Goal: Check status: Check status

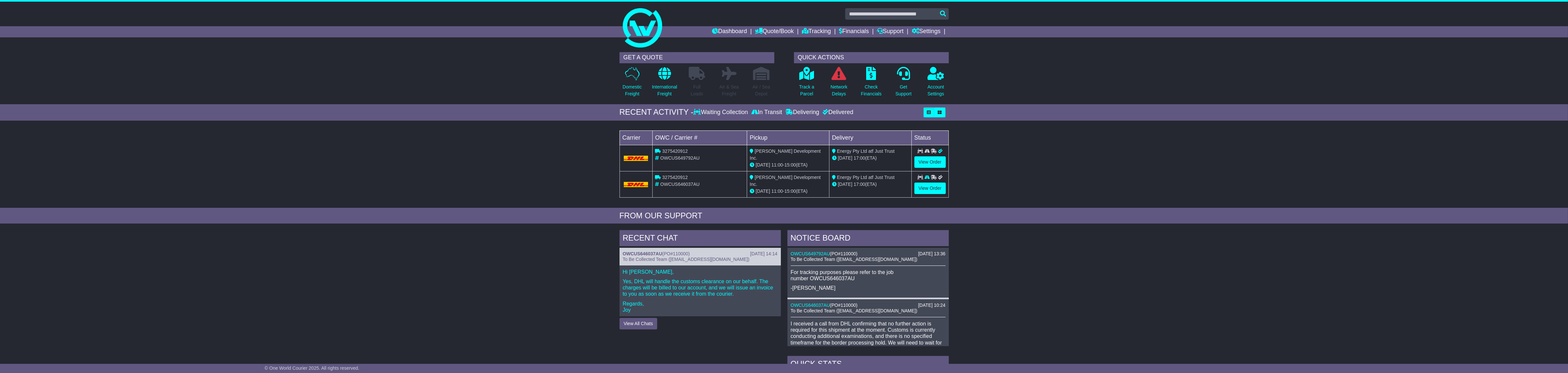
click at [671, 158] on span "OWCUS649792AU" at bounding box center [680, 158] width 40 height 5
click at [673, 158] on span "OWCUS649792AU" at bounding box center [680, 158] width 40 height 5
copy span "OWCUS649792AU"
click at [671, 152] on span "3275420912" at bounding box center [675, 151] width 26 height 5
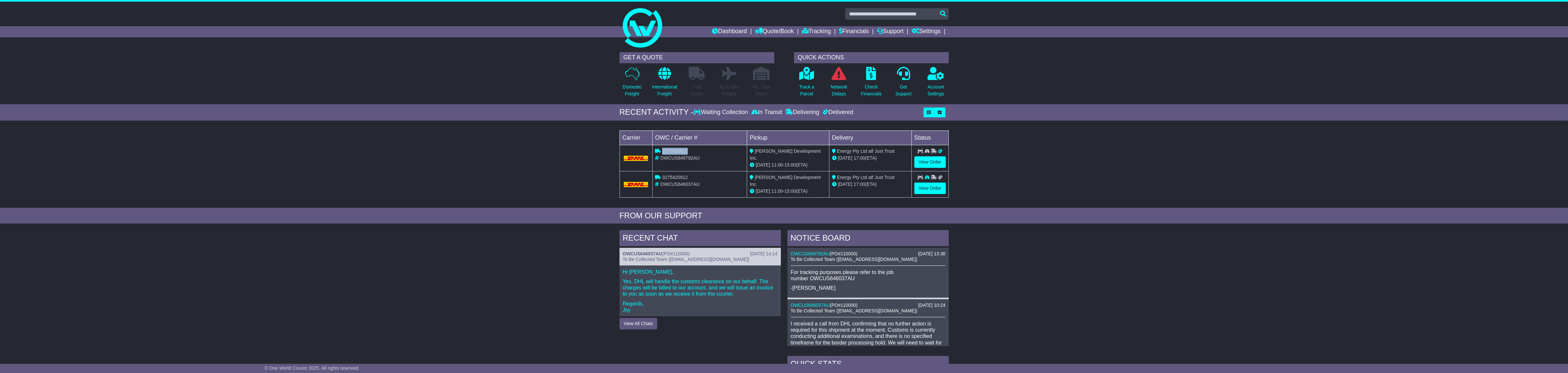
click at [671, 152] on span "3275420912" at bounding box center [675, 151] width 26 height 5
copy span "3275420912"
click at [674, 178] on span "3275420912" at bounding box center [675, 177] width 26 height 5
click at [674, 177] on span "3275420912" at bounding box center [675, 177] width 26 height 5
copy span "3275420912"
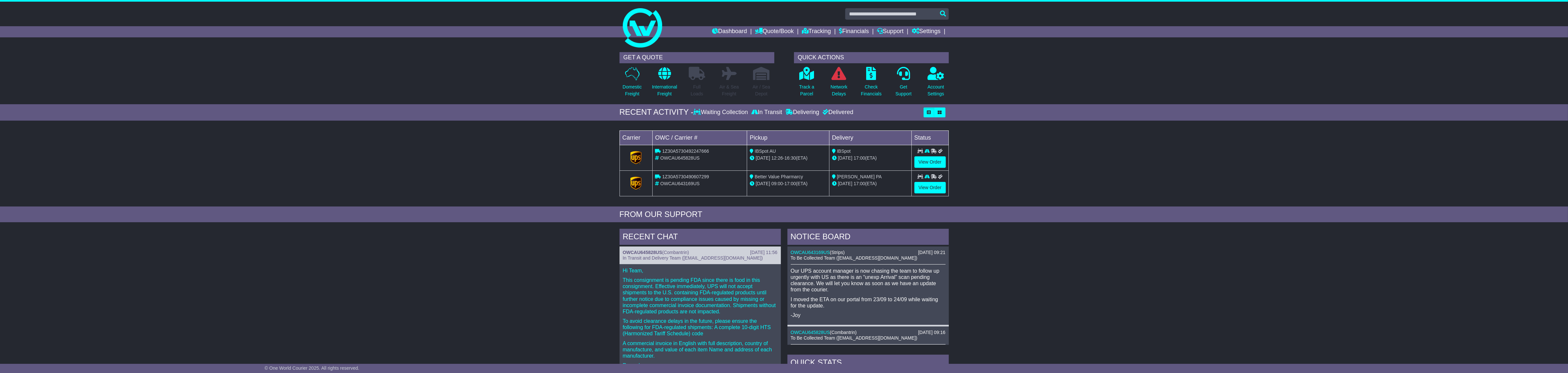
click at [687, 153] on span "1Z30A5730492247666" at bounding box center [685, 151] width 47 height 5
copy span "1Z30A5730492247666"
click at [704, 180] on span "1Z30A5730490607299" at bounding box center [685, 176] width 47 height 5
click at [702, 176] on span "1Z30A5730490607299" at bounding box center [685, 176] width 47 height 5
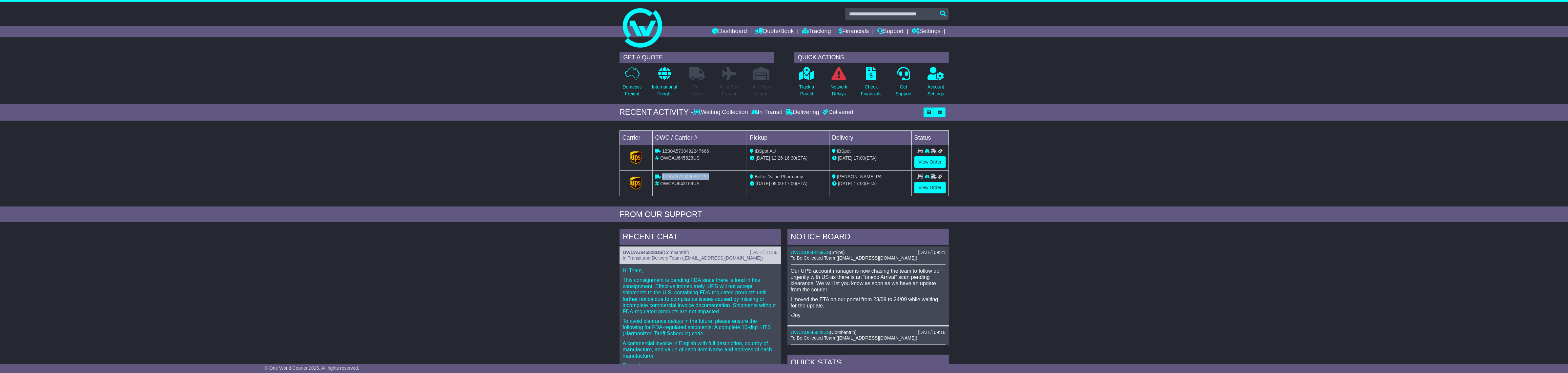
click at [702, 176] on span "1Z30A5730490607299" at bounding box center [685, 176] width 47 height 5
copy span "1Z30A5730490607299"
click at [674, 148] on div "1Z30A5730492247666" at bounding box center [700, 151] width 89 height 7
click at [676, 150] on span "1Z30A5730492247666" at bounding box center [685, 151] width 47 height 5
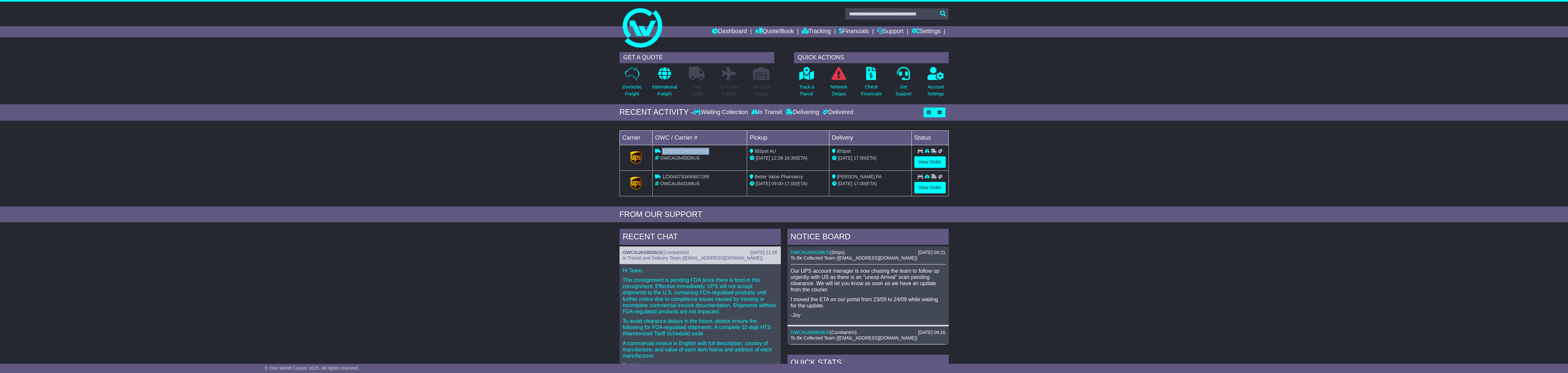
copy span "1Z30A5730492247666"
click at [699, 178] on span "1Z30A5730490607299" at bounding box center [685, 176] width 47 height 5
copy span "1Z30A5730490607299"
click at [690, 147] on td "1Z30A5730492247666 OWCAU645828US" at bounding box center [700, 158] width 95 height 26
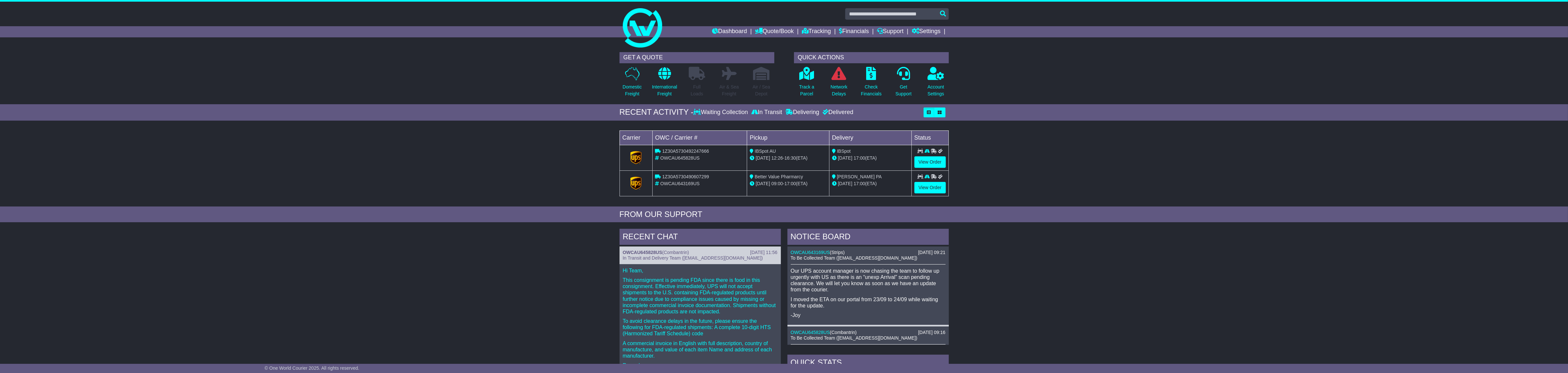
click at [690, 148] on div "1Z30A5730492247666" at bounding box center [700, 151] width 89 height 7
copy span "1Z30A5730492247666"
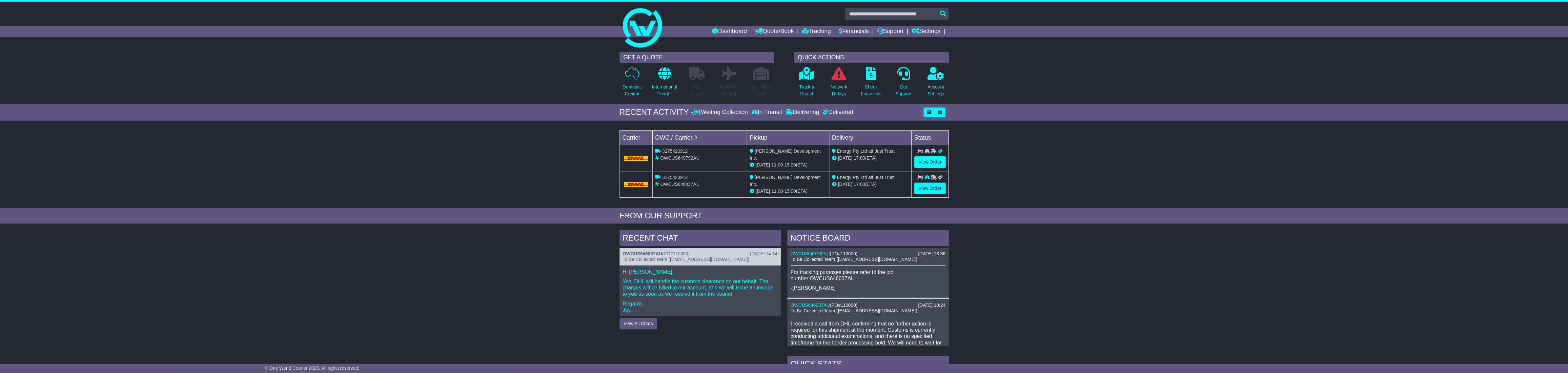
click at [824, 282] on div "For tracking purposes please refer to the job number OWCUS646037AU -Jewel" at bounding box center [868, 280] width 155 height 23
click at [824, 281] on p "For tracking purposes please refer to the job number OWCUS646037AU" at bounding box center [868, 275] width 155 height 12
click at [827, 279] on p "For tracking purposes please refer to the job number OWCUS646037AU" at bounding box center [868, 275] width 155 height 12
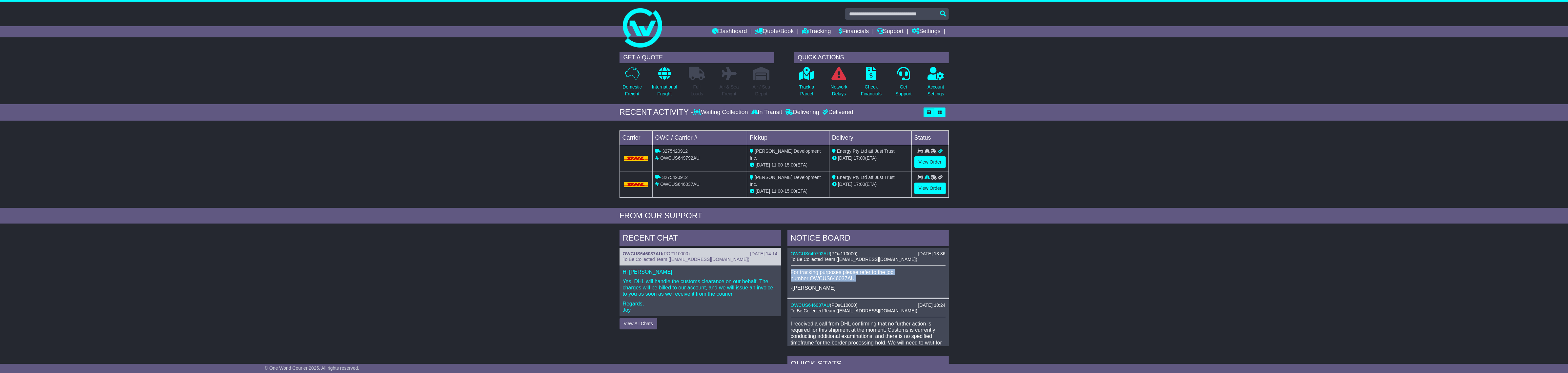
click at [827, 279] on p "For tracking purposes please refer to the job number OWCUS646037AU" at bounding box center [868, 275] width 155 height 12
drag, startPoint x: 827, startPoint y: 279, endPoint x: 850, endPoint y: 186, distance: 95.8
click at [850, 186] on span "25 Sep" at bounding box center [845, 184] width 15 height 5
click at [837, 274] on p "For tracking purposes please refer to the job number OWCUS646037AU" at bounding box center [868, 275] width 155 height 12
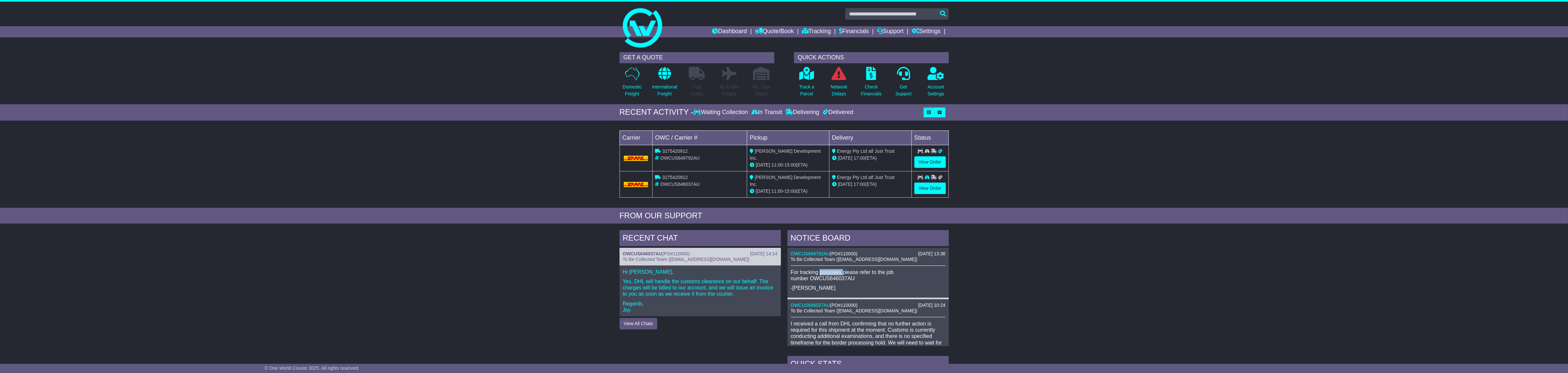
click at [837, 274] on p "For tracking purposes please refer to the job number OWCUS646037AU" at bounding box center [868, 275] width 155 height 12
click at [845, 281] on p "For tracking purposes please refer to the job number OWCUS646037AU" at bounding box center [868, 275] width 155 height 12
copy p "OWCUS646037AU"
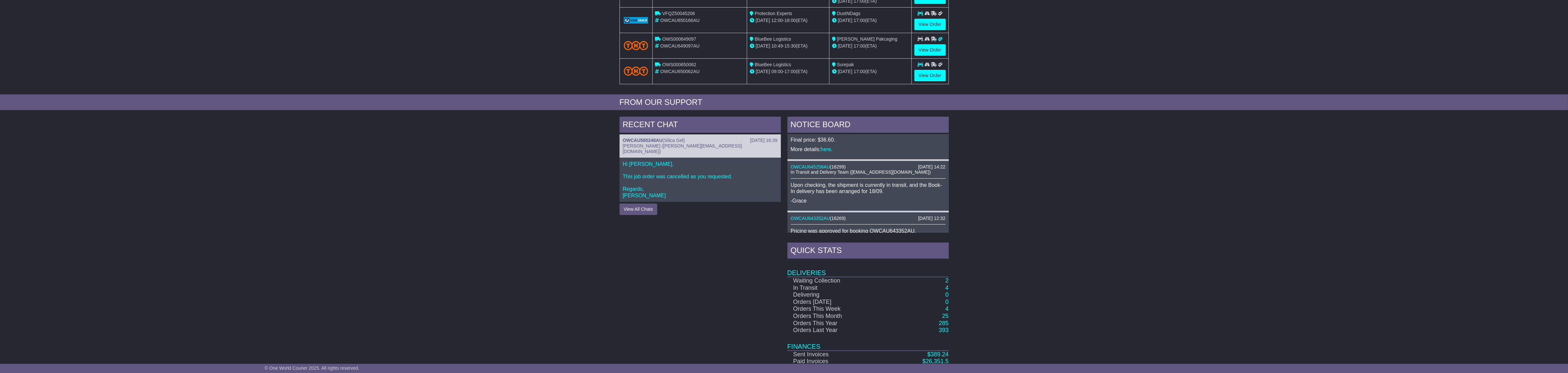
scroll to position [328, 0]
click at [937, 323] on td "285" at bounding box center [917, 324] width 64 height 7
click at [942, 324] on link "285" at bounding box center [943, 323] width 10 height 7
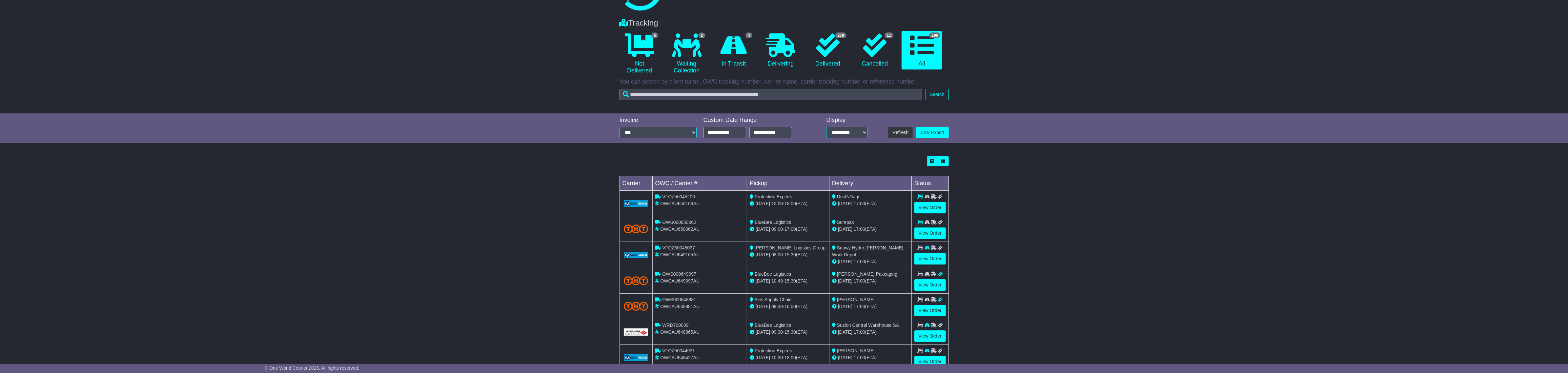
scroll to position [114, 0]
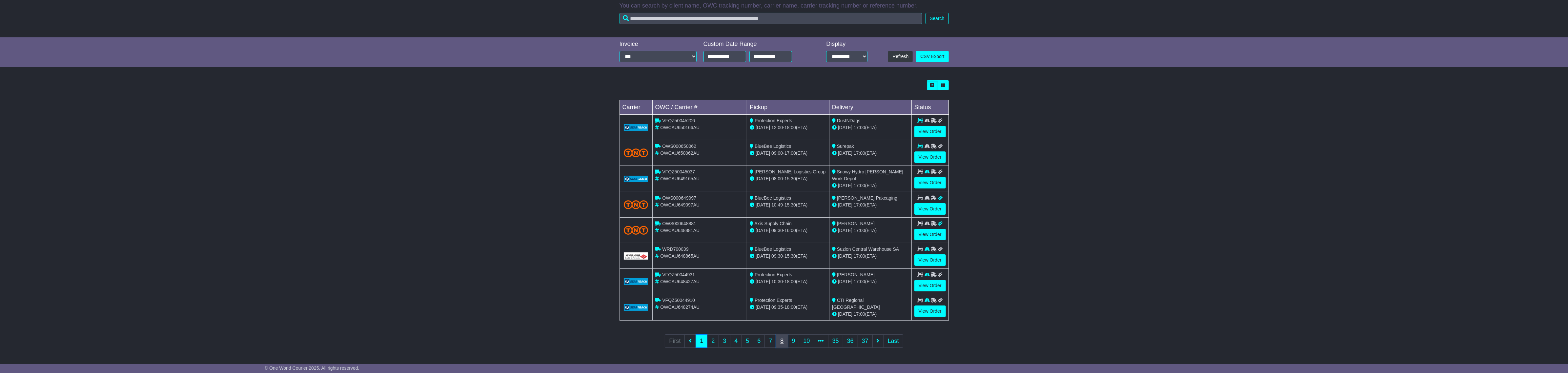
click at [784, 341] on link "8" at bounding box center [782, 341] width 12 height 13
click at [746, 343] on link "5" at bounding box center [741, 341] width 12 height 13
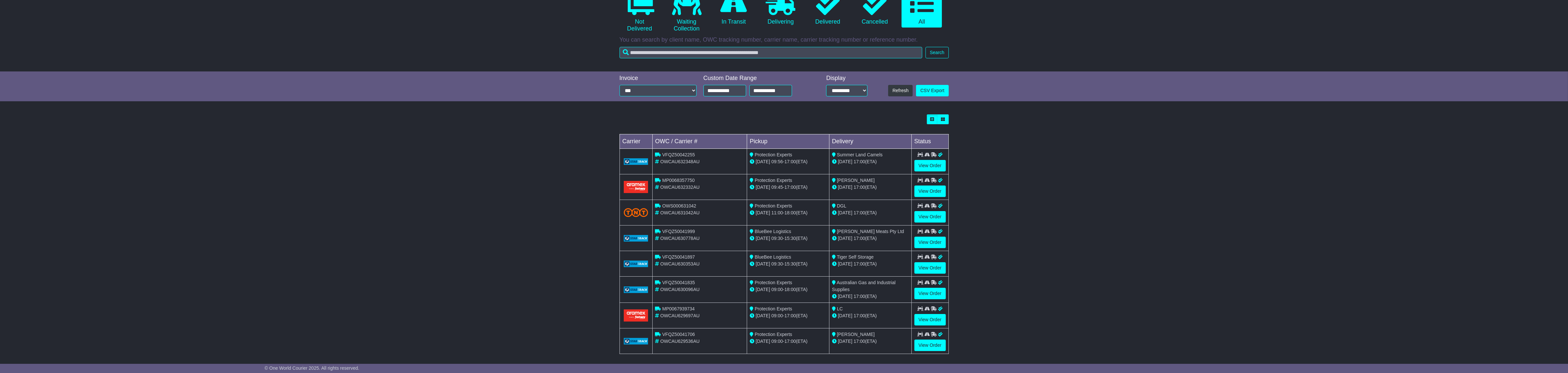
scroll to position [114, 0]
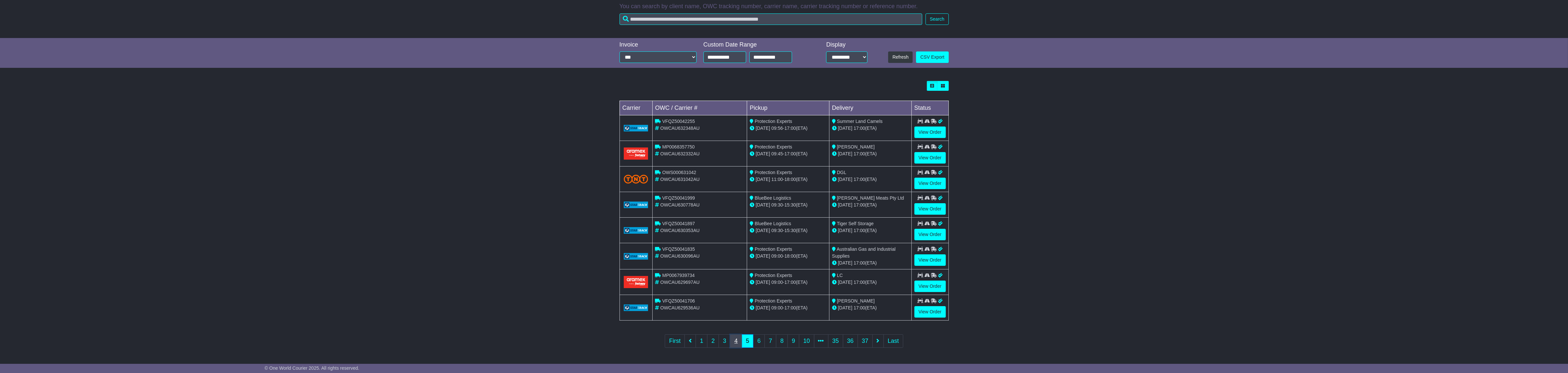
click at [737, 343] on link "4" at bounding box center [735, 341] width 12 height 13
click at [745, 347] on link "5" at bounding box center [747, 341] width 12 height 13
click at [761, 340] on link "6" at bounding box center [758, 341] width 12 height 13
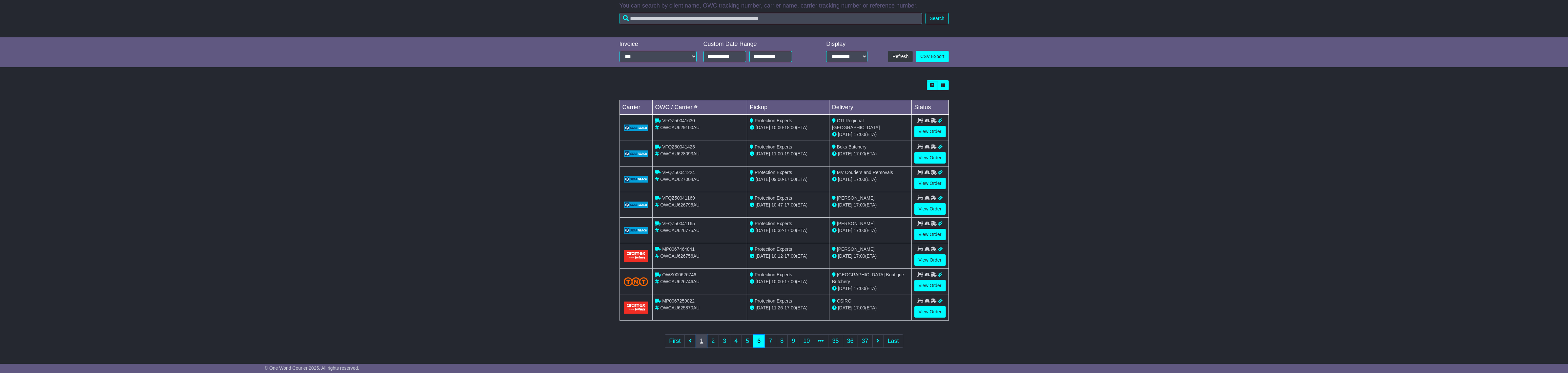
click at [701, 343] on link "1" at bounding box center [701, 341] width 12 height 13
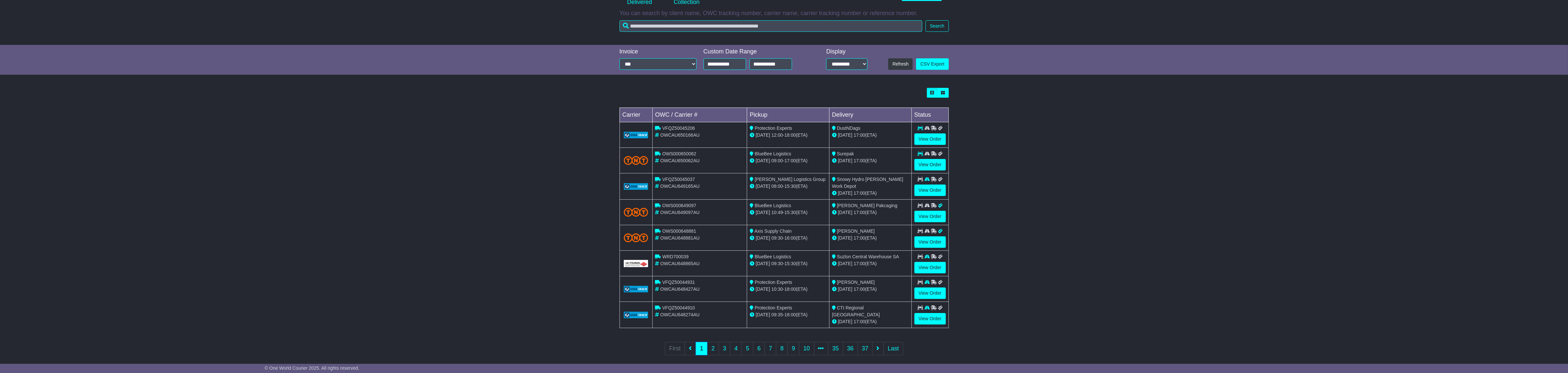
scroll to position [114, 0]
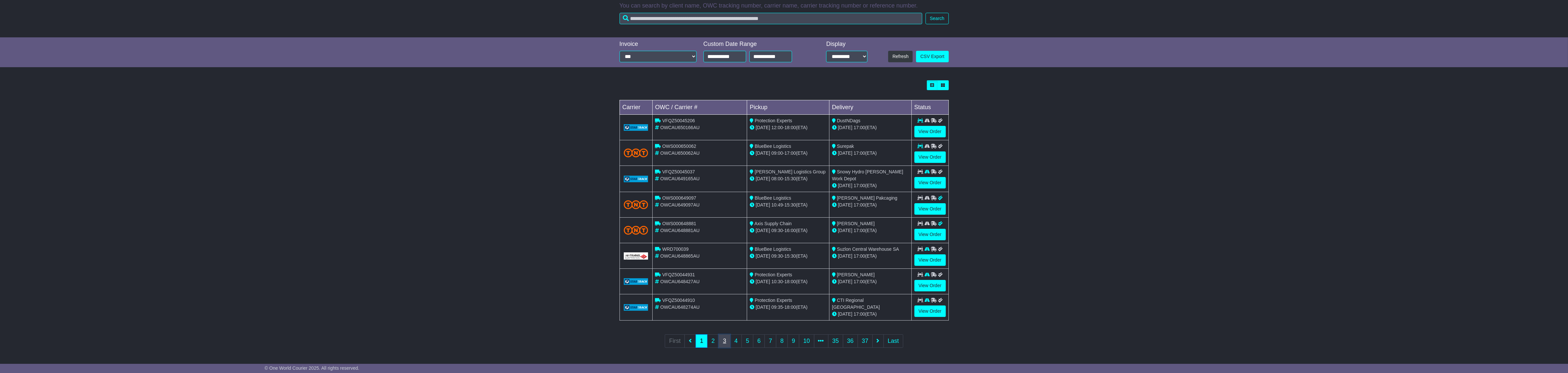
click at [719, 342] on link "3" at bounding box center [724, 341] width 12 height 13
click at [712, 340] on link "2" at bounding box center [713, 341] width 12 height 13
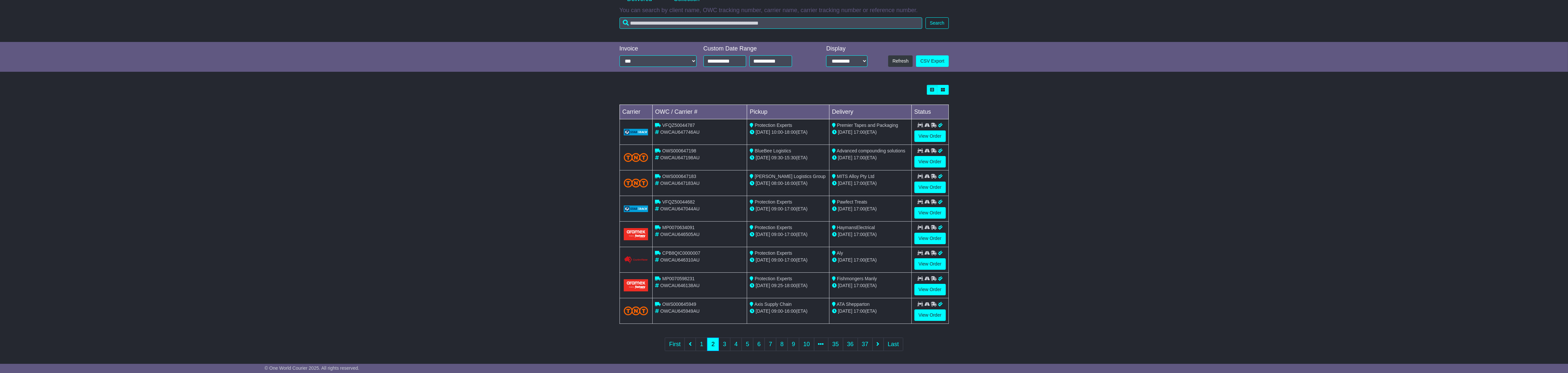
scroll to position [114, 0]
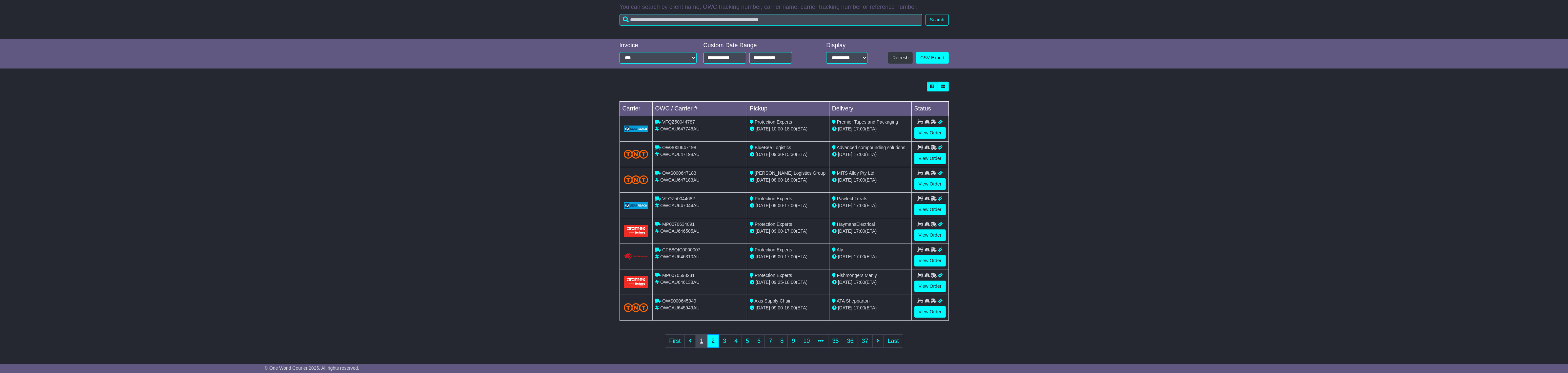
click at [701, 340] on link "1" at bounding box center [701, 341] width 12 height 13
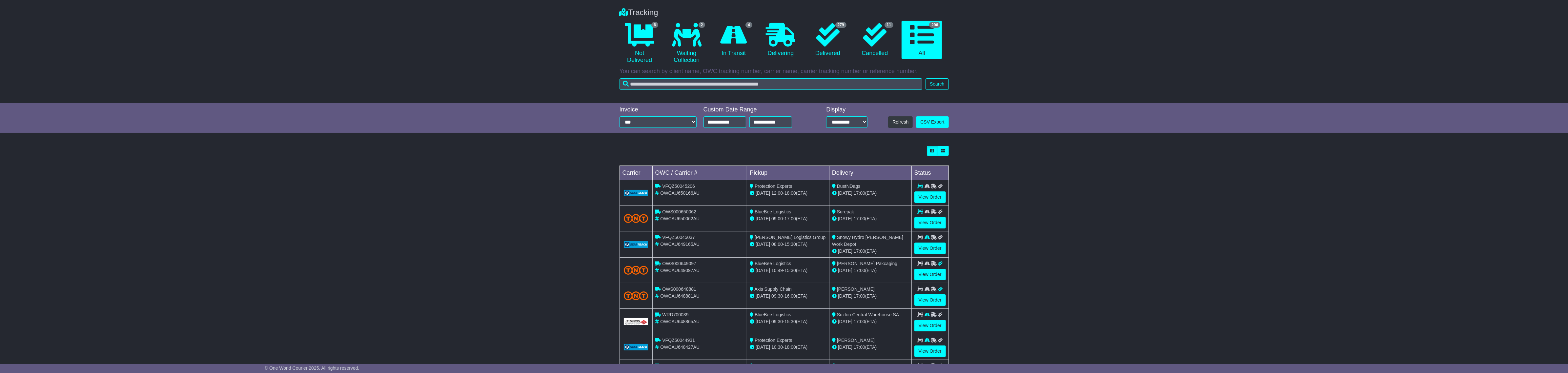
scroll to position [0, 0]
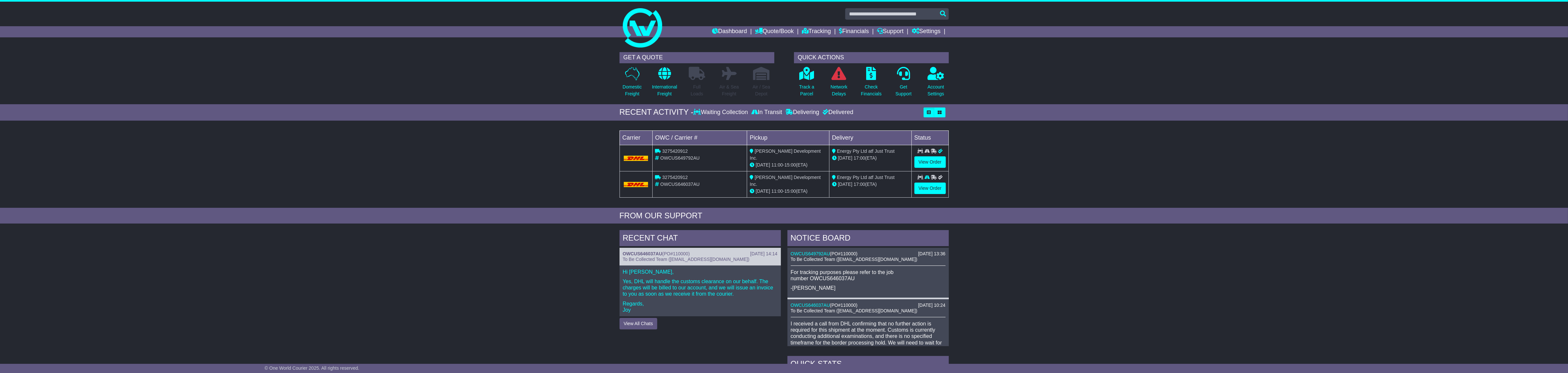
click at [676, 150] on span "3275420912" at bounding box center [675, 151] width 26 height 5
copy span "3275420912"
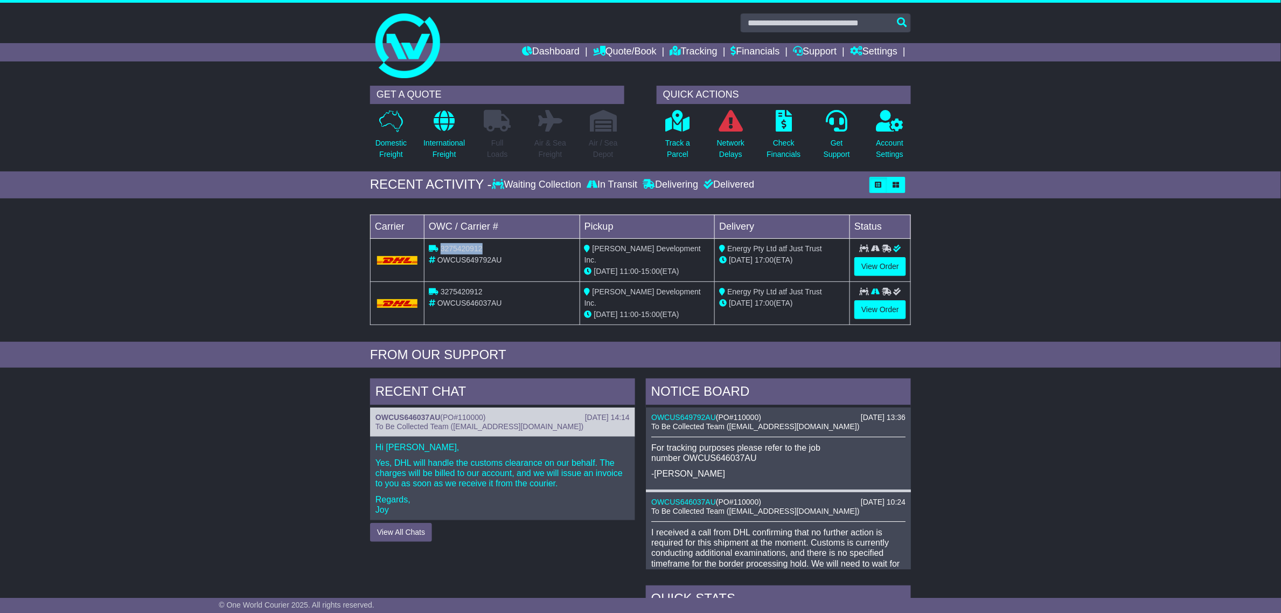
click at [456, 252] on span "3275420912" at bounding box center [462, 248] width 42 height 9
